Goal: Task Accomplishment & Management: Complete application form

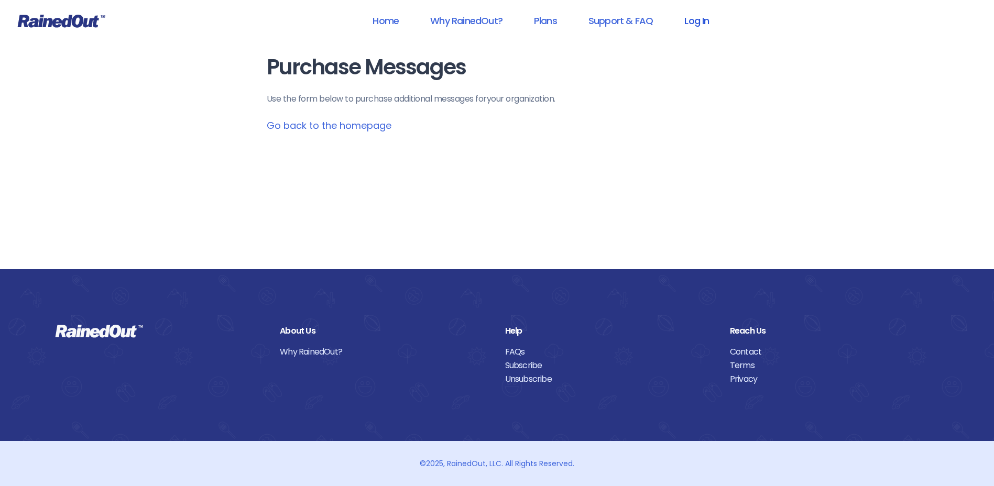
click at [704, 20] on link "Log In" at bounding box center [697, 21] width 52 height 24
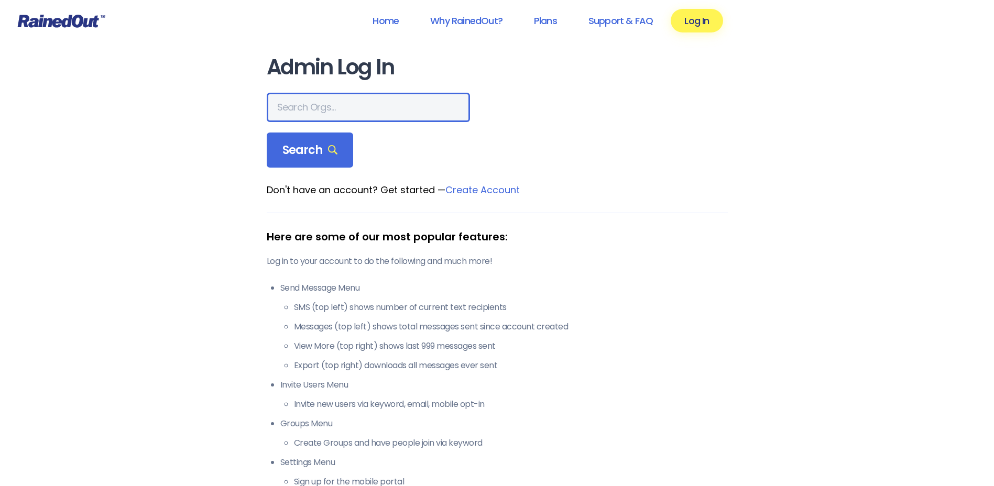
click at [393, 111] on input "text" at bounding box center [368, 107] width 203 height 29
type input "hfah"
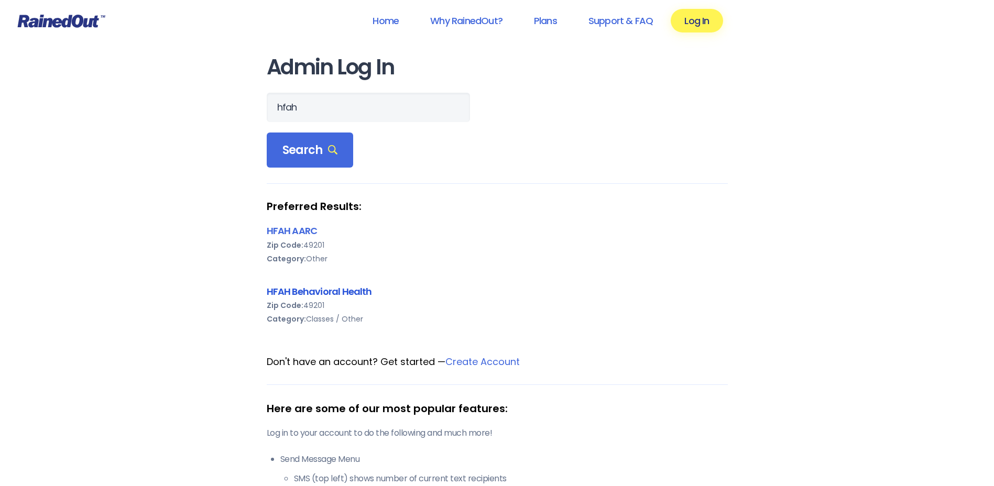
click at [344, 290] on link "HFAH Behavioral Health" at bounding box center [319, 291] width 105 height 13
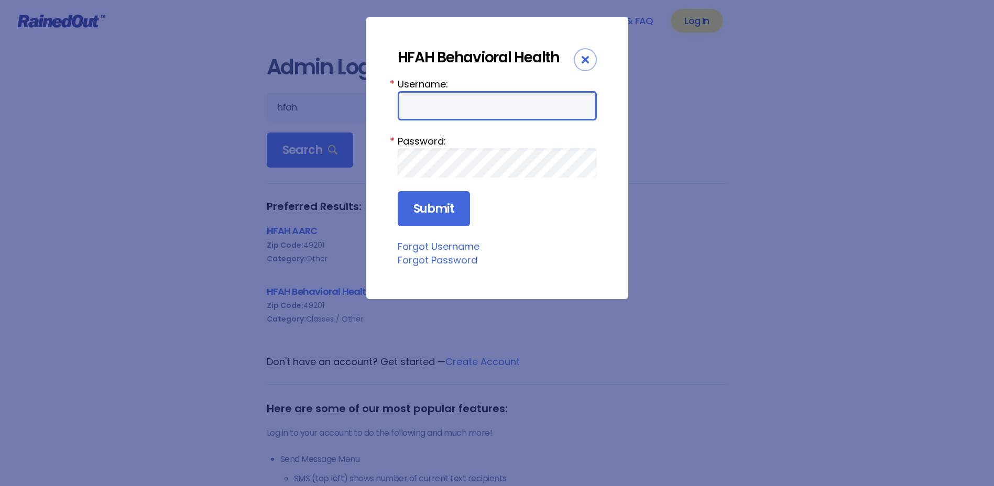
click at [446, 110] on input "Username:" at bounding box center [497, 105] width 199 height 29
type input "Chargenurse"
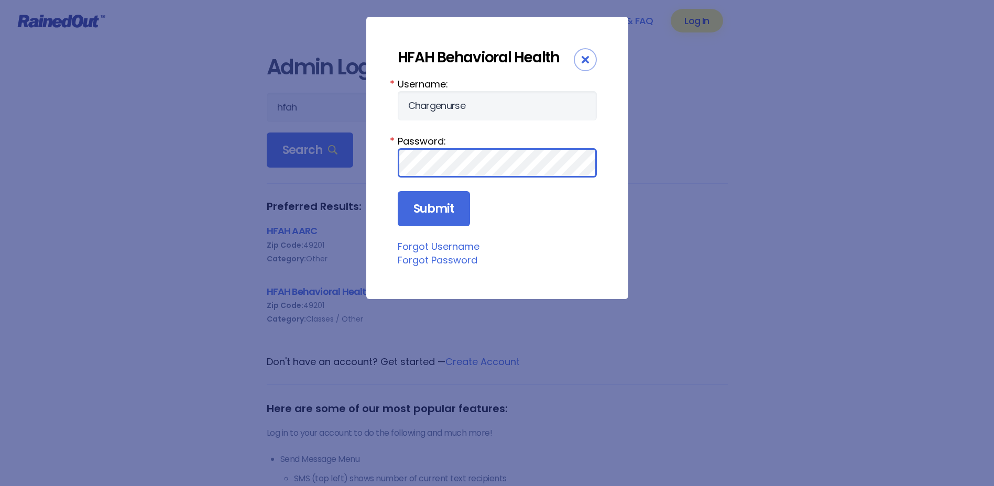
click at [398, 191] on input "Submit" at bounding box center [434, 209] width 72 height 36
